Goal: Task Accomplishment & Management: Use online tool/utility

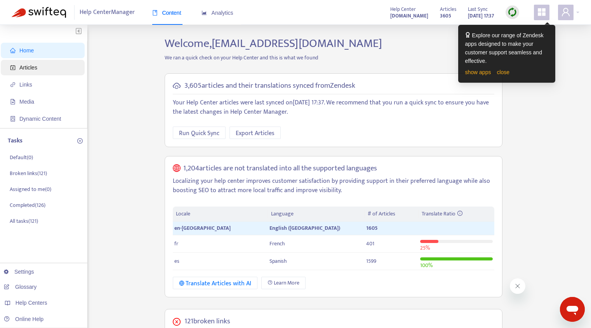
click at [33, 67] on span "Articles" at bounding box center [28, 67] width 18 height 6
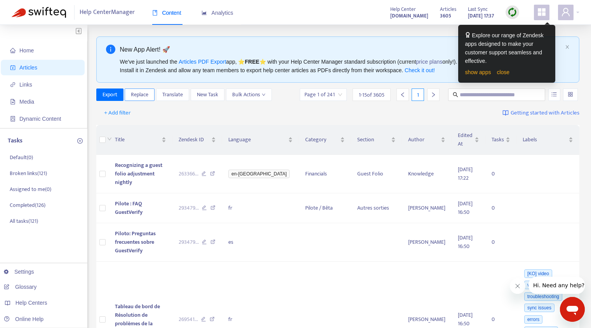
click at [134, 92] on span "Replace" at bounding box center [139, 95] width 17 height 9
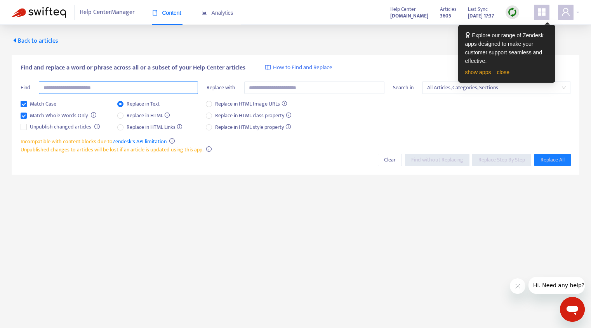
click at [127, 89] on input "text" at bounding box center [118, 88] width 159 height 12
paste input "**********"
type input "**********"
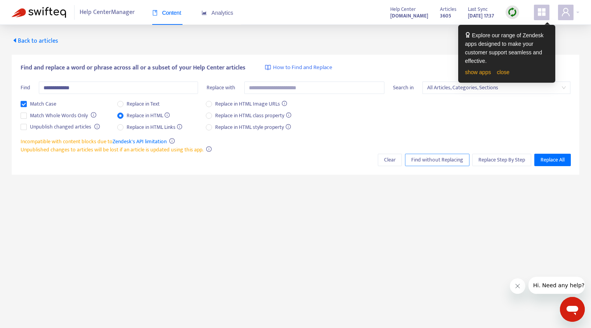
click at [432, 161] on span "Find without Replacing" at bounding box center [437, 160] width 52 height 9
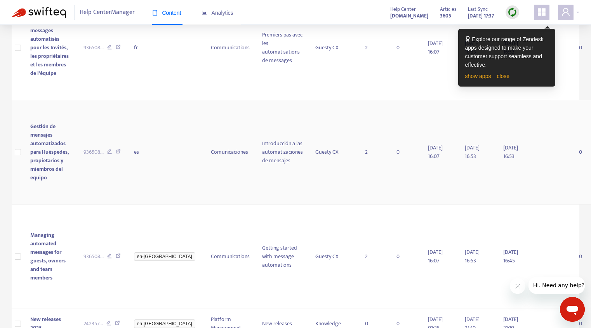
scroll to position [241, 0]
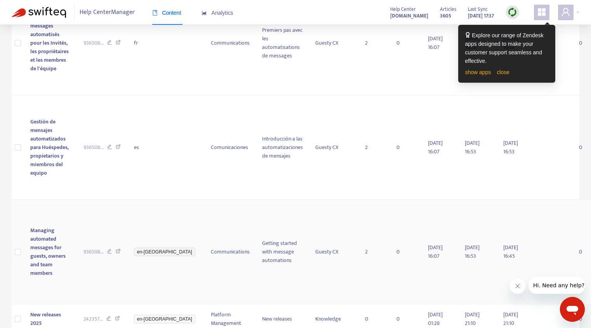
click at [52, 226] on span "Managing automated messages for guests, owners and team members" at bounding box center [47, 252] width 35 height 52
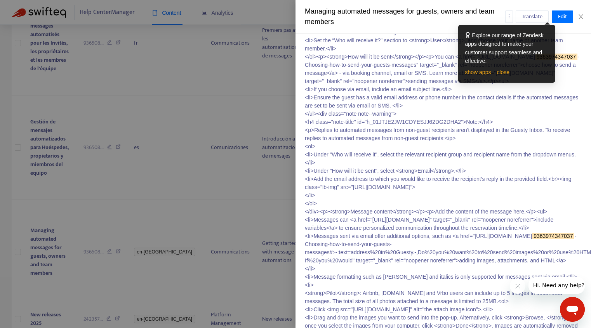
scroll to position [1457, 0]
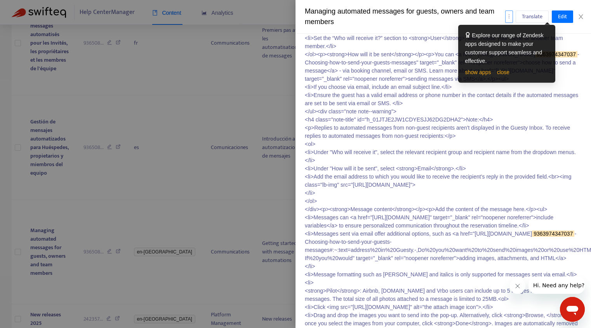
click at [508, 17] on icon "more" at bounding box center [509, 16] width 5 height 5
click at [228, 169] on div at bounding box center [295, 164] width 591 height 328
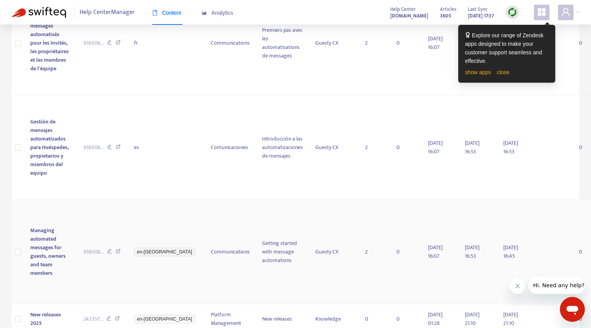
click at [117, 249] on icon at bounding box center [118, 252] width 5 height 7
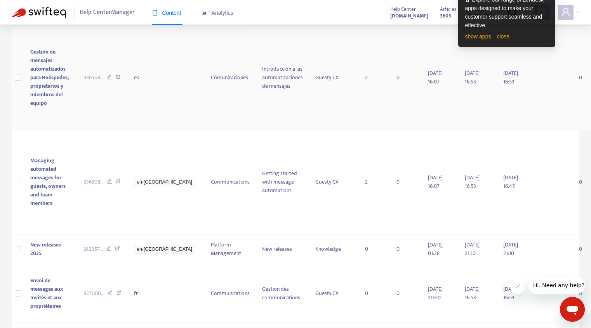
scroll to position [319, 0]
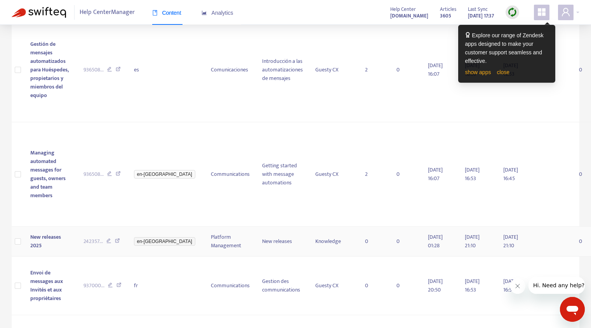
click at [37, 233] on span "New releases 2025" at bounding box center [45, 241] width 31 height 17
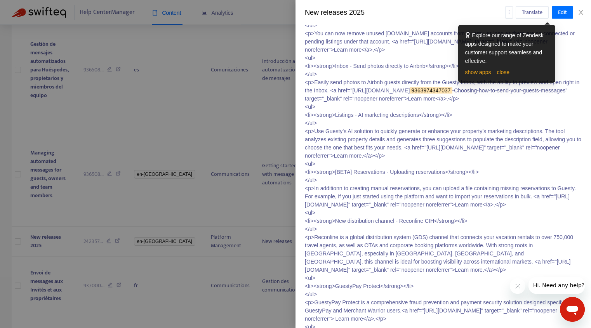
scroll to position [1790, 0]
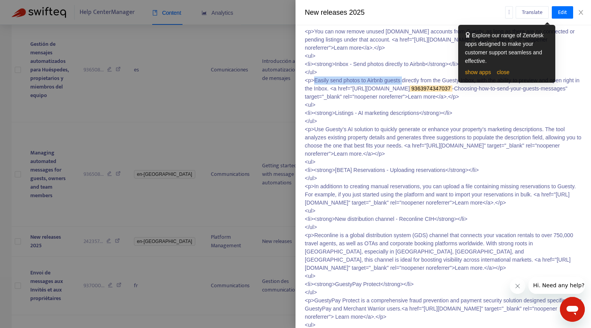
drag, startPoint x: 408, startPoint y: 252, endPoint x: 315, endPoint y: 253, distance: 92.5
copy p "Easily send photos to Airbnb guests"
click at [178, 245] on div at bounding box center [295, 164] width 591 height 328
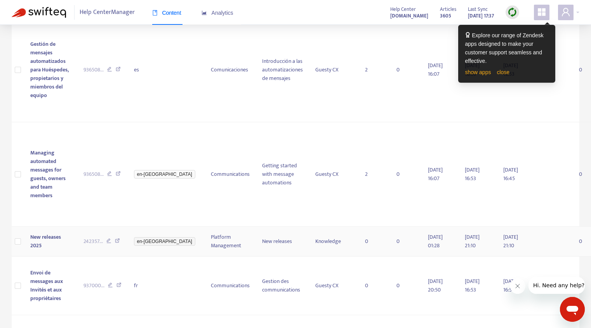
click at [117, 239] on icon at bounding box center [117, 242] width 5 height 7
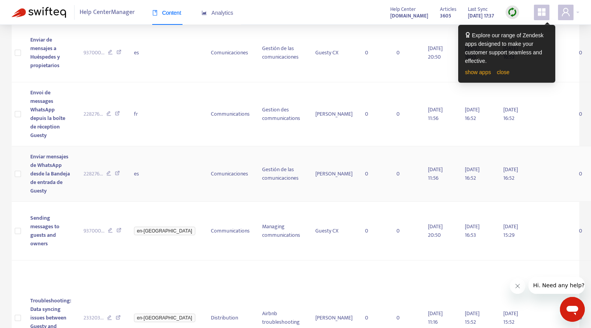
scroll to position [615, 0]
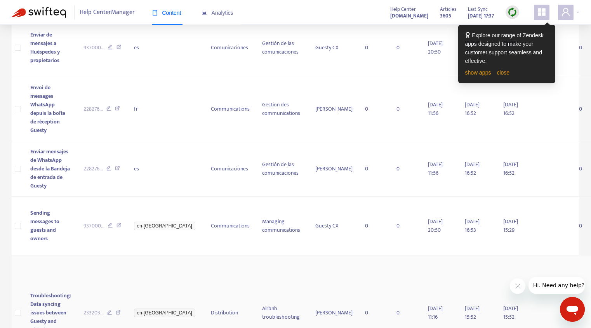
click at [47, 291] on span "Troubleshooting: Data syncing issues between Guesty and Airbnb" at bounding box center [50, 312] width 41 height 43
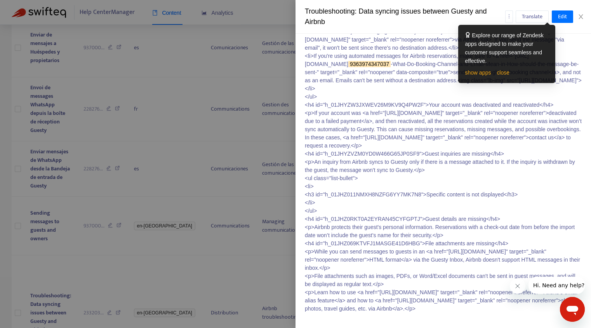
scroll to position [5431, 0]
drag, startPoint x: 467, startPoint y: 225, endPoint x: 315, endPoint y: 225, distance: 152.3
copy p "If you're using automated messages for Airbnb reservations,"
click at [280, 223] on div at bounding box center [295, 164] width 591 height 328
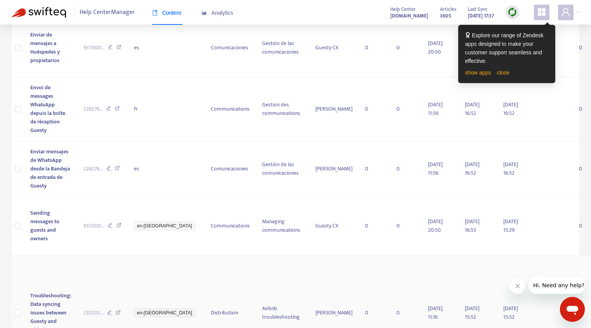
click at [117, 310] on icon at bounding box center [118, 313] width 5 height 7
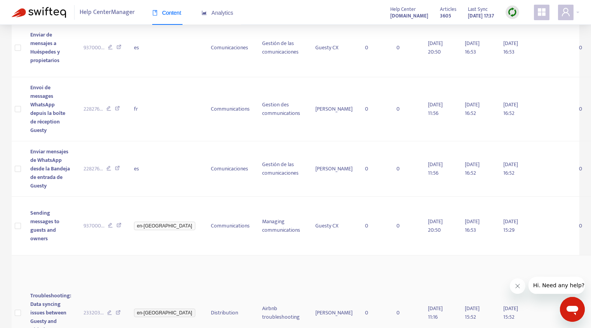
scroll to position [0, 0]
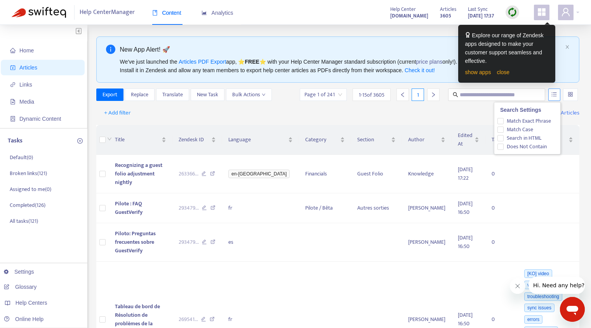
click at [553, 97] on button "button" at bounding box center [555, 95] width 12 height 12
click at [529, 137] on span "Search in HTML" at bounding box center [524, 138] width 41 height 9
click at [500, 95] on input "text" at bounding box center [497, 95] width 75 height 9
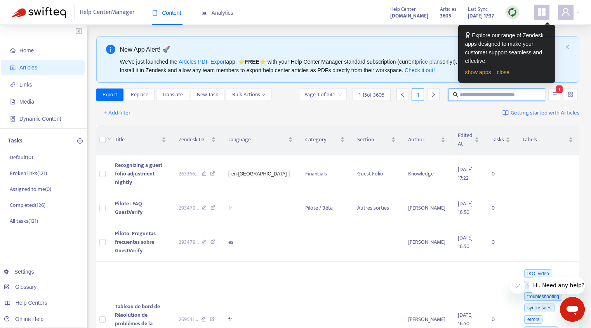
paste input "**********"
type input "**********"
click at [492, 98] on input "text" at bounding box center [497, 95] width 75 height 9
paste input "**********"
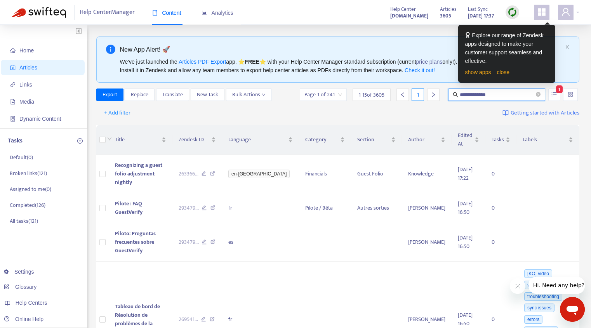
type input "**********"
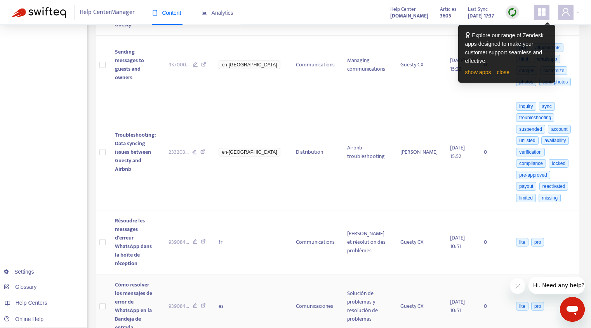
scroll to position [703, 0]
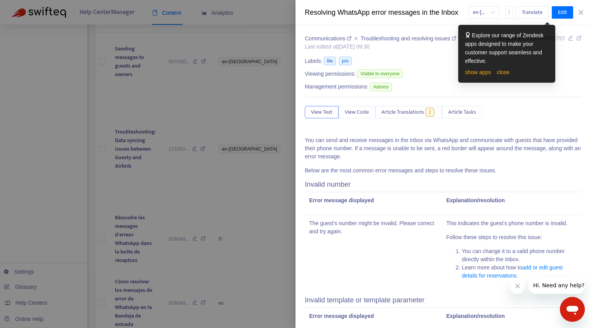
scroll to position [12, 0]
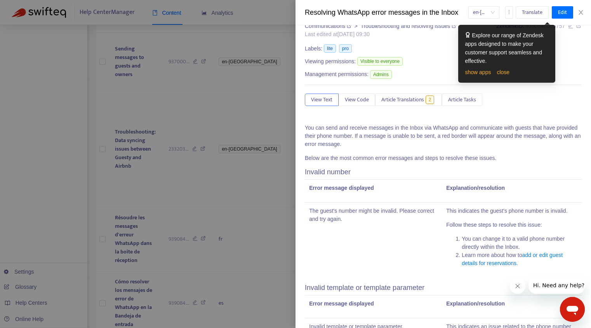
click at [197, 255] on div at bounding box center [295, 164] width 591 height 328
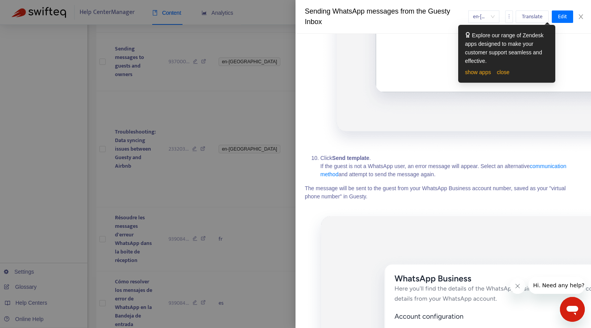
scroll to position [1664, 0]
click at [214, 206] on div at bounding box center [295, 164] width 591 height 328
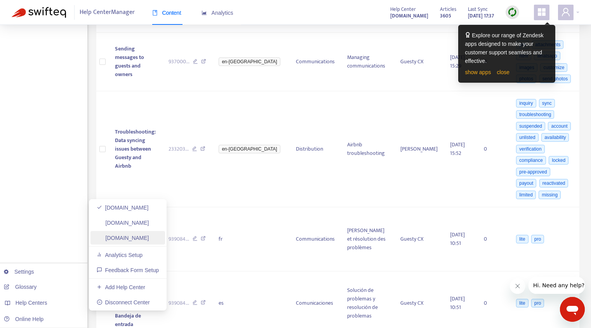
click at [136, 239] on link "[DOMAIN_NAME]" at bounding box center [123, 238] width 52 height 6
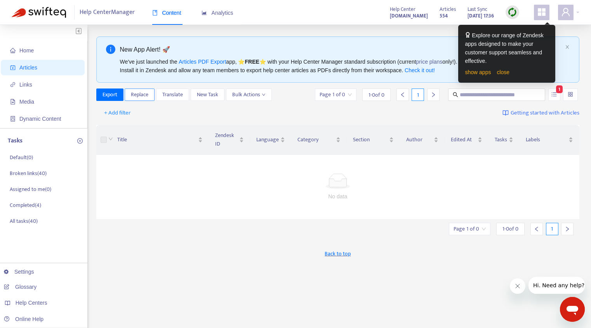
click at [131, 97] on button "Replace" at bounding box center [140, 95] width 30 height 12
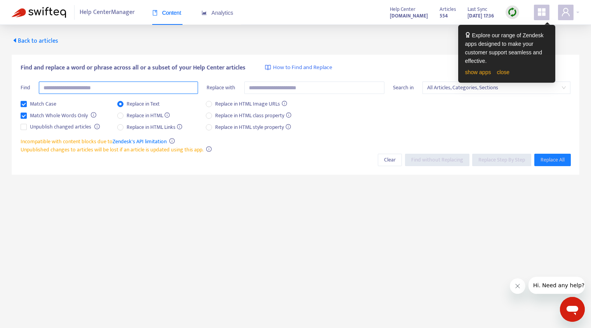
click at [132, 90] on input "text" at bounding box center [118, 88] width 159 height 12
paste input "**********"
type input "**********"
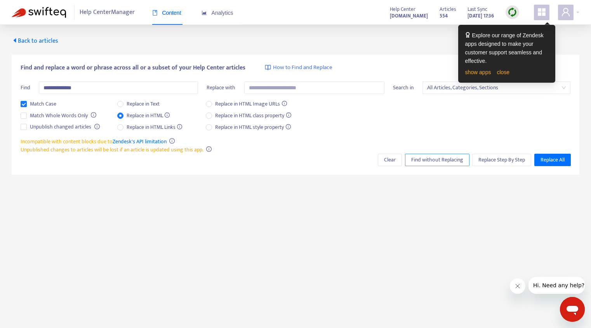
click at [429, 163] on span "Find without Replacing" at bounding box center [437, 160] width 52 height 9
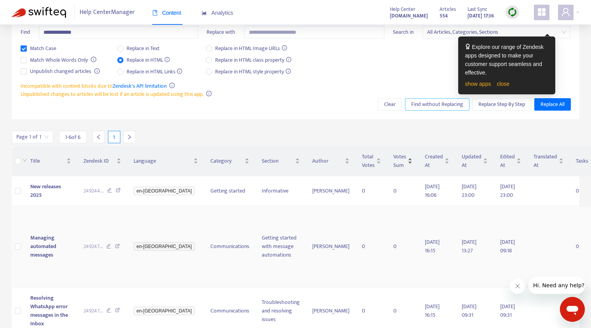
scroll to position [68, 0]
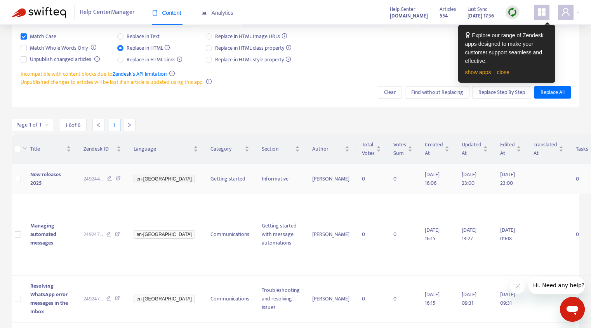
click at [41, 174] on span "New releases 2025" at bounding box center [45, 178] width 31 height 17
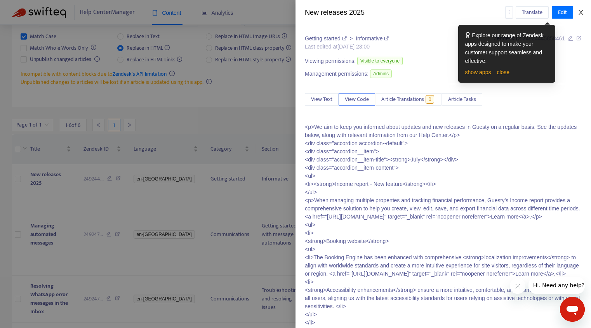
click at [581, 9] on icon "close" at bounding box center [581, 12] width 6 height 6
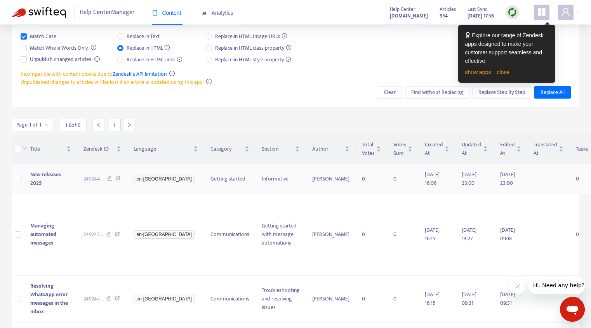
click at [116, 181] on icon at bounding box center [118, 179] width 5 height 7
click at [115, 235] on icon at bounding box center [117, 235] width 5 height 7
click at [115, 300] on icon at bounding box center [117, 299] width 5 height 7
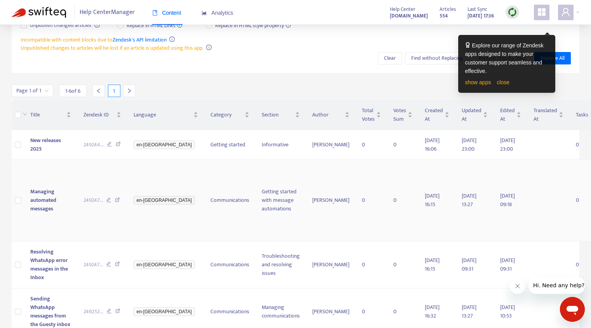
scroll to position [156, 0]
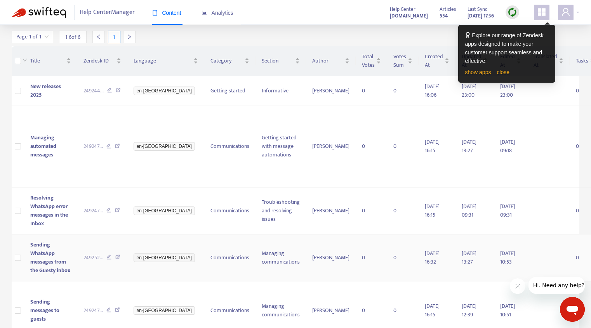
click at [116, 260] on icon at bounding box center [117, 258] width 5 height 7
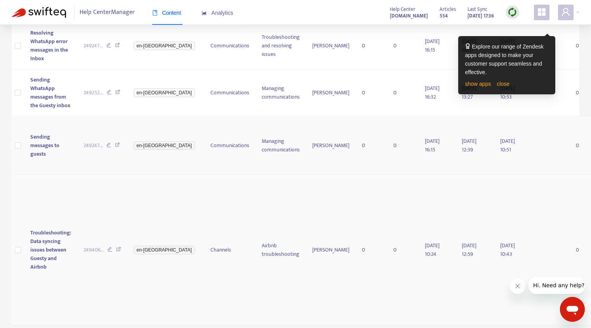
scroll to position [332, 0]
click at [116, 247] on icon at bounding box center [118, 250] width 5 height 7
